Goal: Transaction & Acquisition: Purchase product/service

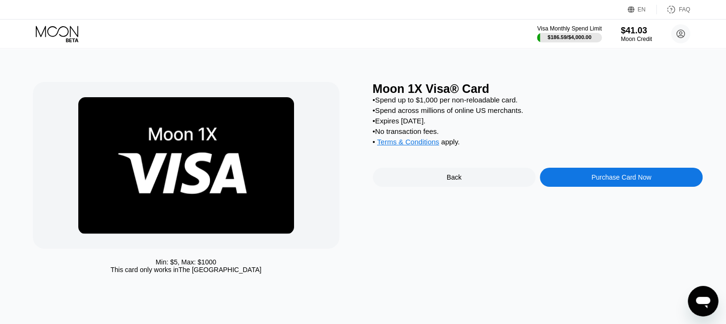
click at [572, 175] on div "Moon 1X Visa® Card • Spend up to $1,000 per non-reloadable card. • Spend across…" at bounding box center [538, 180] width 330 height 197
click at [567, 187] on div "Purchase Card Now" at bounding box center [621, 177] width 163 height 19
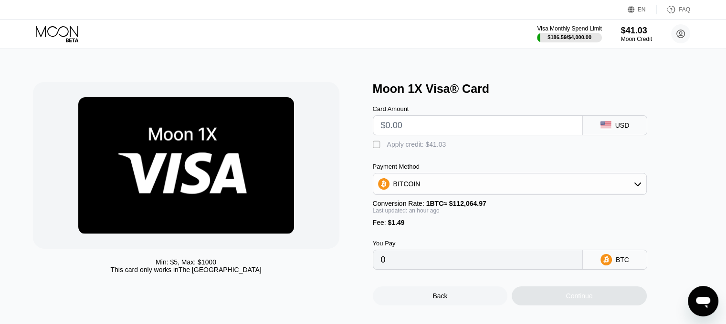
click at [410, 131] on input "text" at bounding box center [478, 125] width 194 height 19
type input "$21"
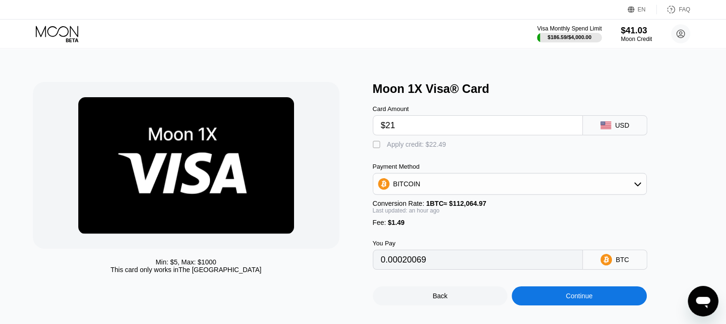
type input "0.00020063"
type input "$21"
click at [385, 146] on div " Apply credit: $22.49" at bounding box center [412, 145] width 78 height 10
type input "0"
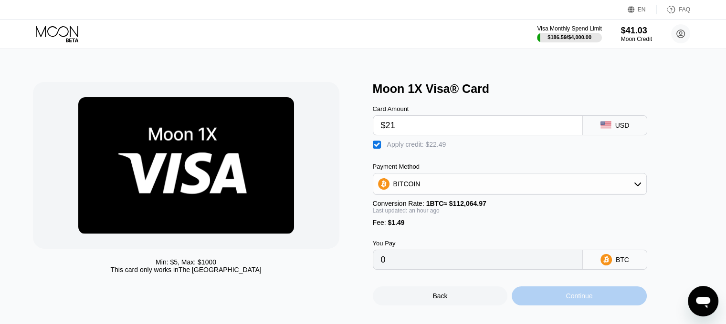
click at [559, 299] on div "Continue" at bounding box center [578, 296] width 135 height 19
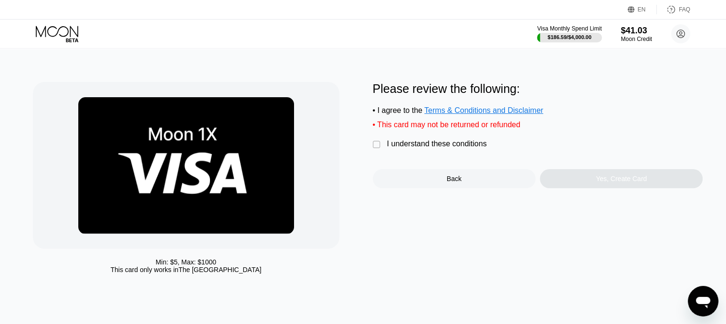
click at [439, 148] on div "I understand these conditions" at bounding box center [437, 144] width 100 height 9
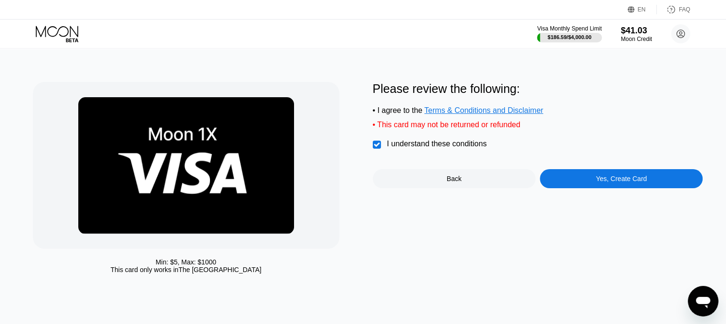
drag, startPoint x: 607, startPoint y: 205, endPoint x: 606, endPoint y: 196, distance: 9.1
click at [607, 204] on div "Please review the following: • I agree to the Terms & Conditions and Disclaimer…" at bounding box center [538, 180] width 330 height 197
click at [601, 183] on div "Yes, Create Card" at bounding box center [620, 179] width 51 height 8
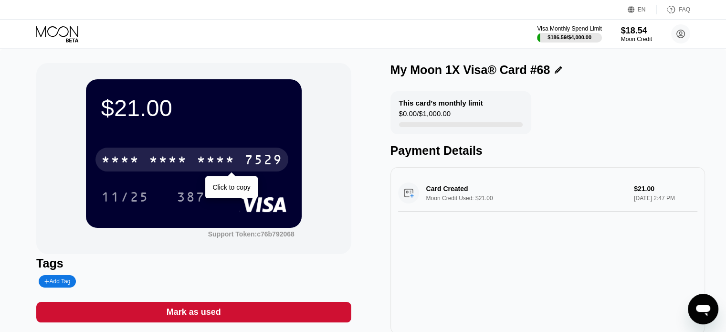
click at [264, 166] on div "7529" at bounding box center [263, 160] width 38 height 15
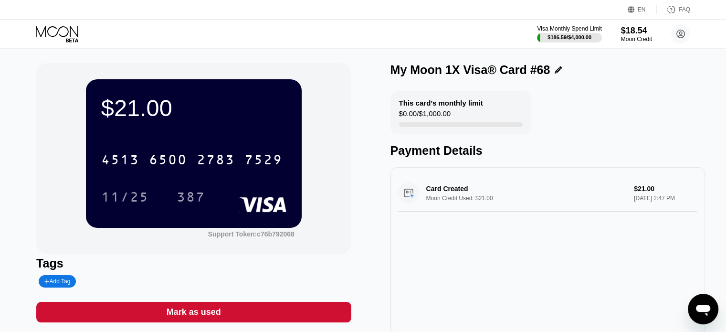
click at [201, 185] on div "[CREDIT_CARD_NUMBER] 11/25 387" at bounding box center [193, 168] width 185 height 56
click at [198, 188] on div "387" at bounding box center [190, 197] width 43 height 24
